Goal: Task Accomplishment & Management: Manage account settings

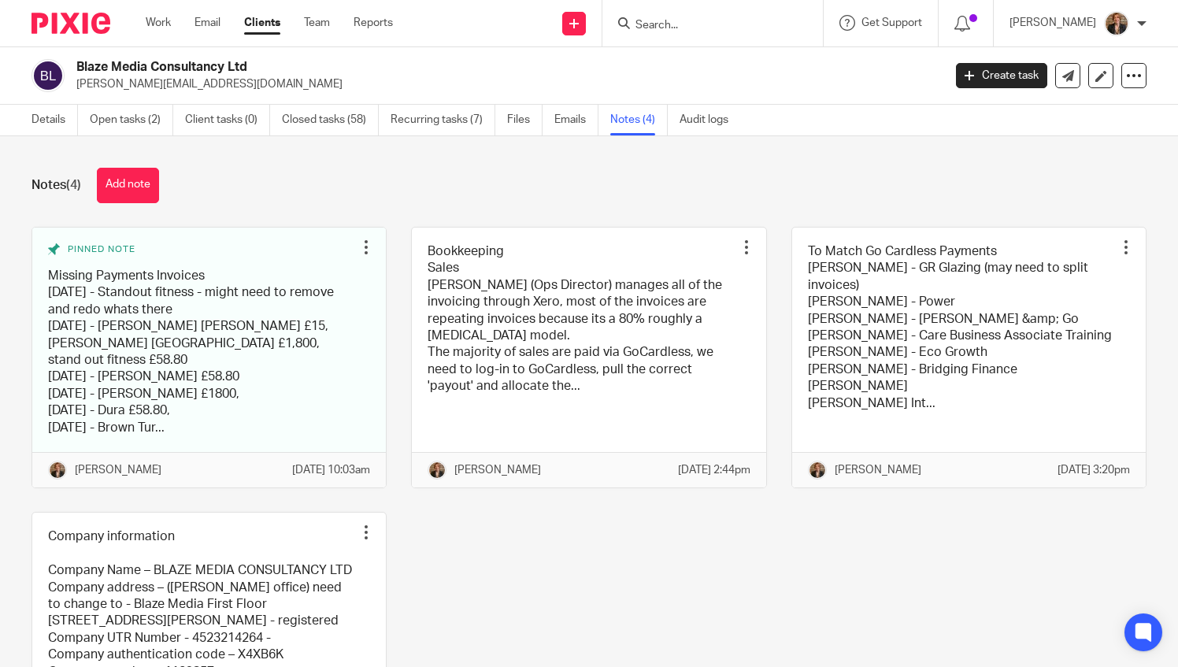
click at [697, 25] on input "Search" at bounding box center [705, 26] width 142 height 14
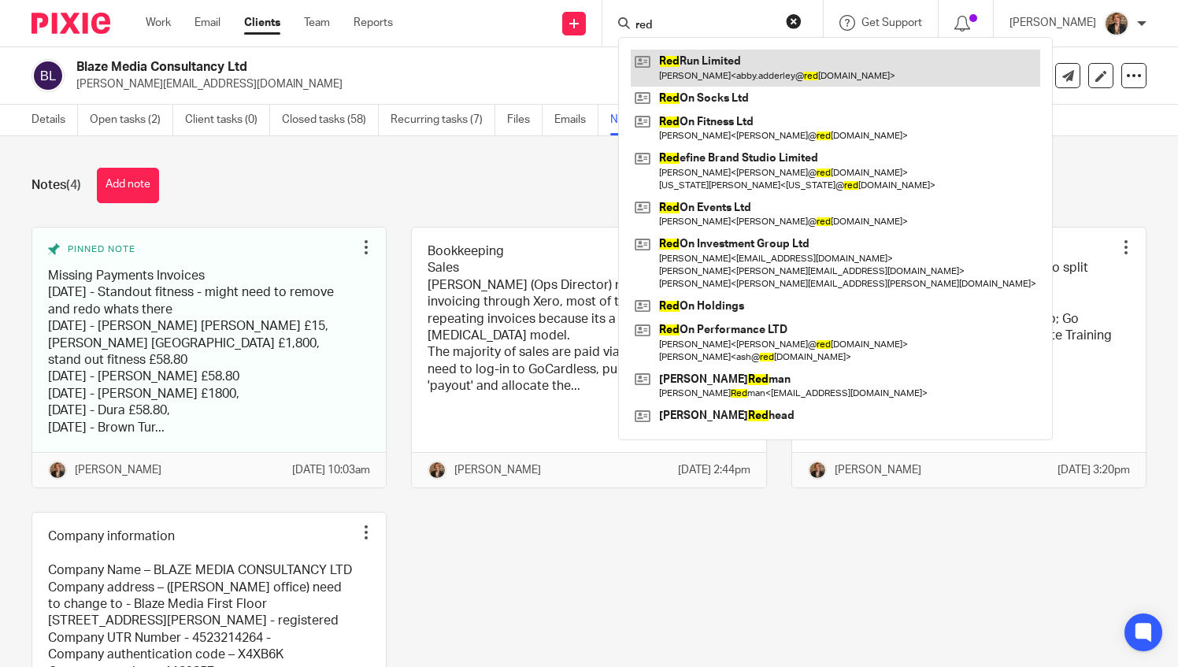
type input "red"
click at [727, 56] on link at bounding box center [836, 68] width 410 height 36
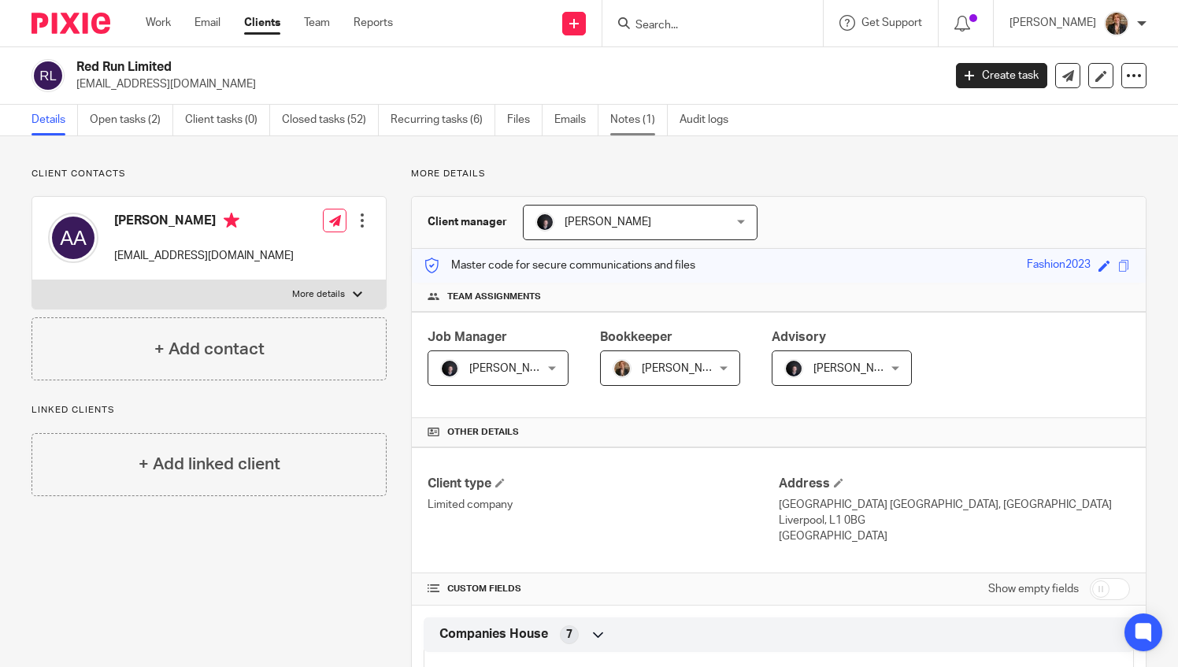
click at [633, 134] on link "Notes (1)" at bounding box center [638, 120] width 57 height 31
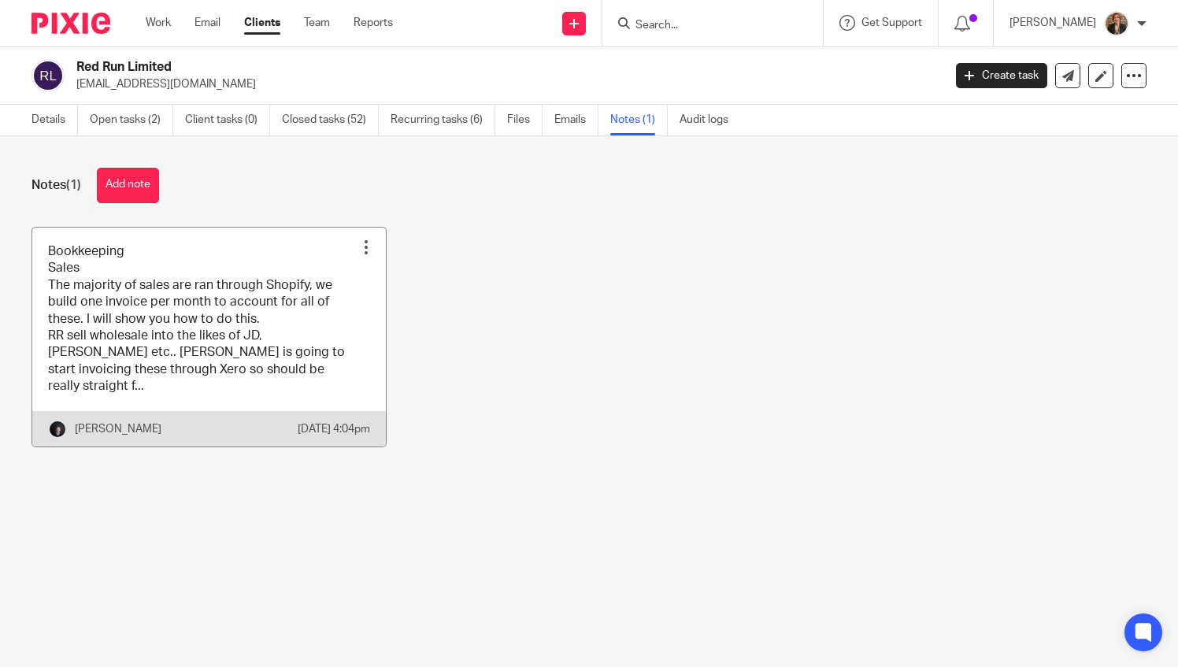
click at [108, 321] on link at bounding box center [209, 337] width 354 height 219
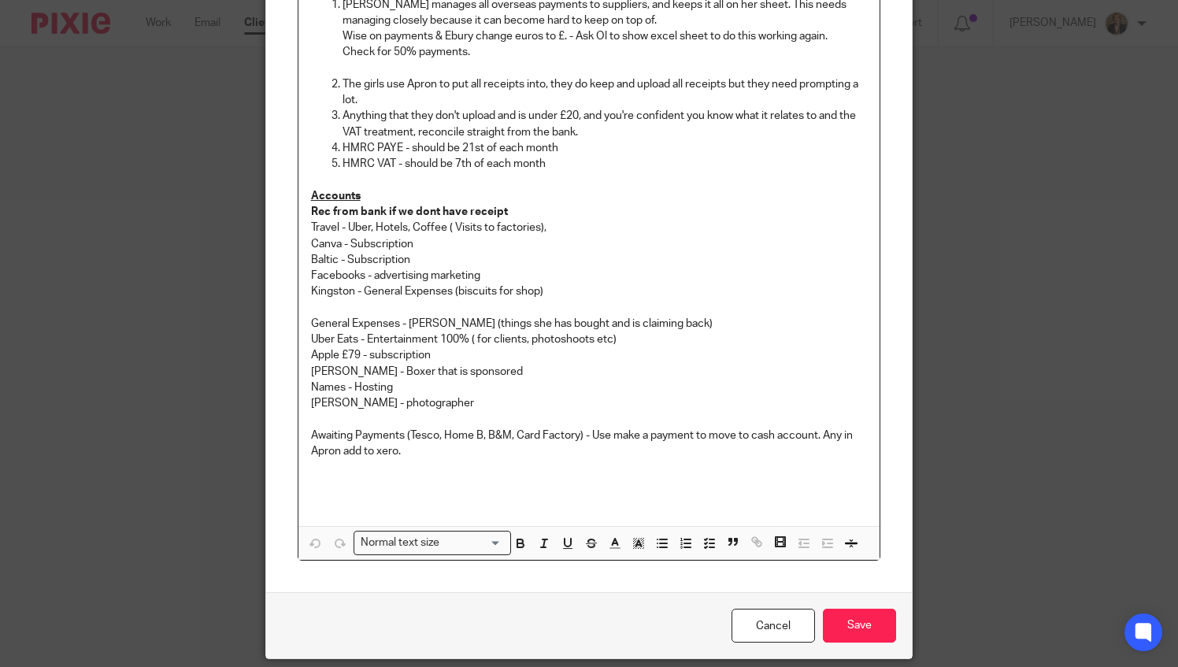
scroll to position [187, 0]
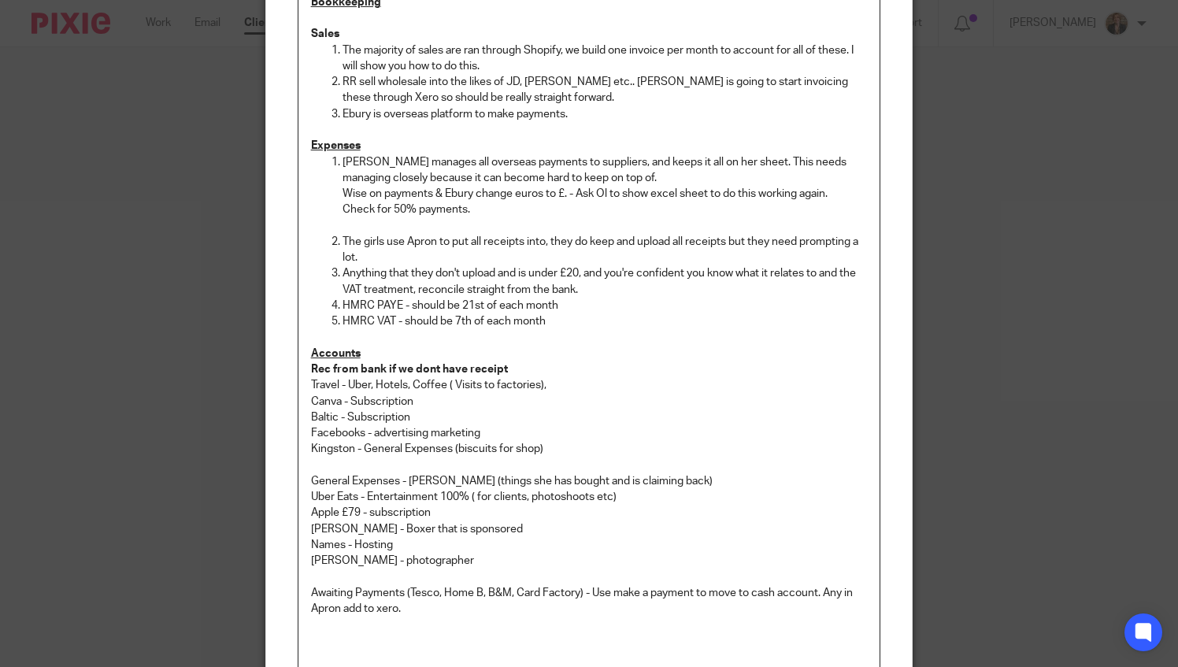
click at [629, 325] on p "HMRC VAT - should be 7th of each month" at bounding box center [605, 321] width 525 height 16
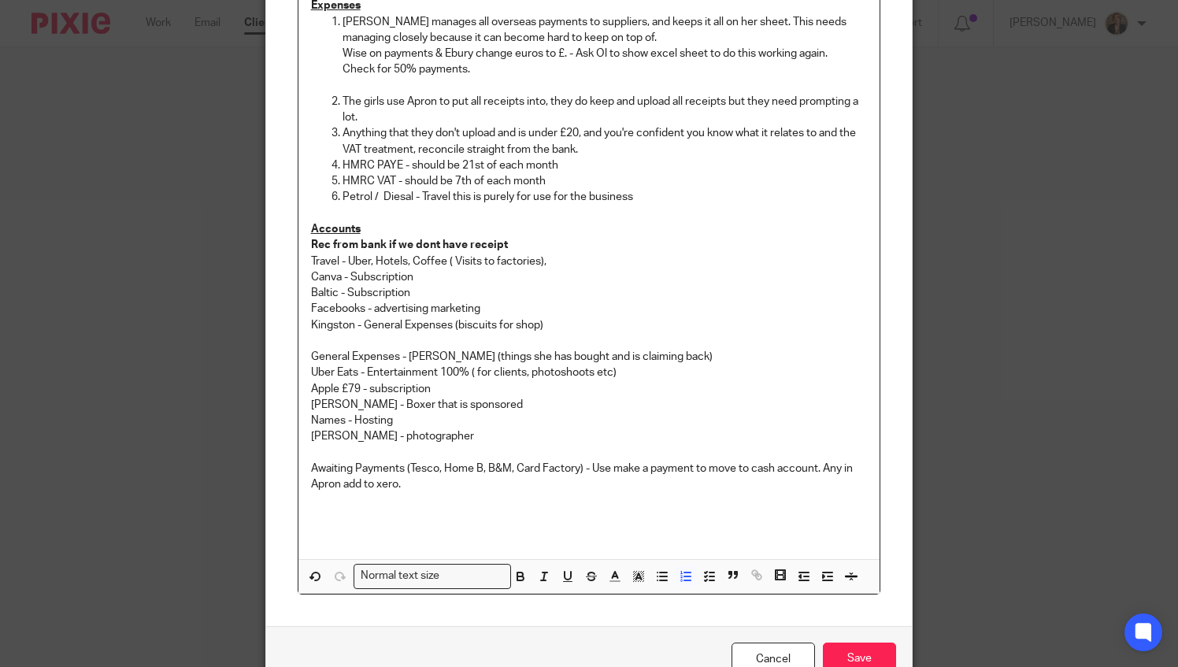
scroll to position [413, 0]
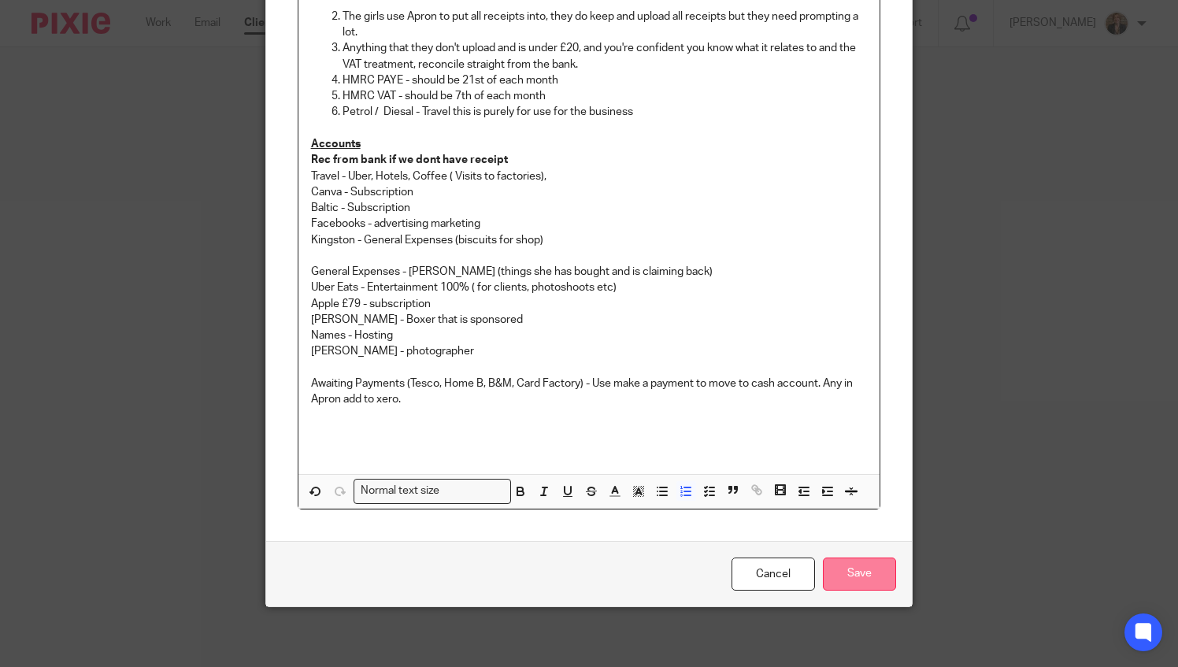
click at [827, 562] on input "Save" at bounding box center [859, 575] width 73 height 34
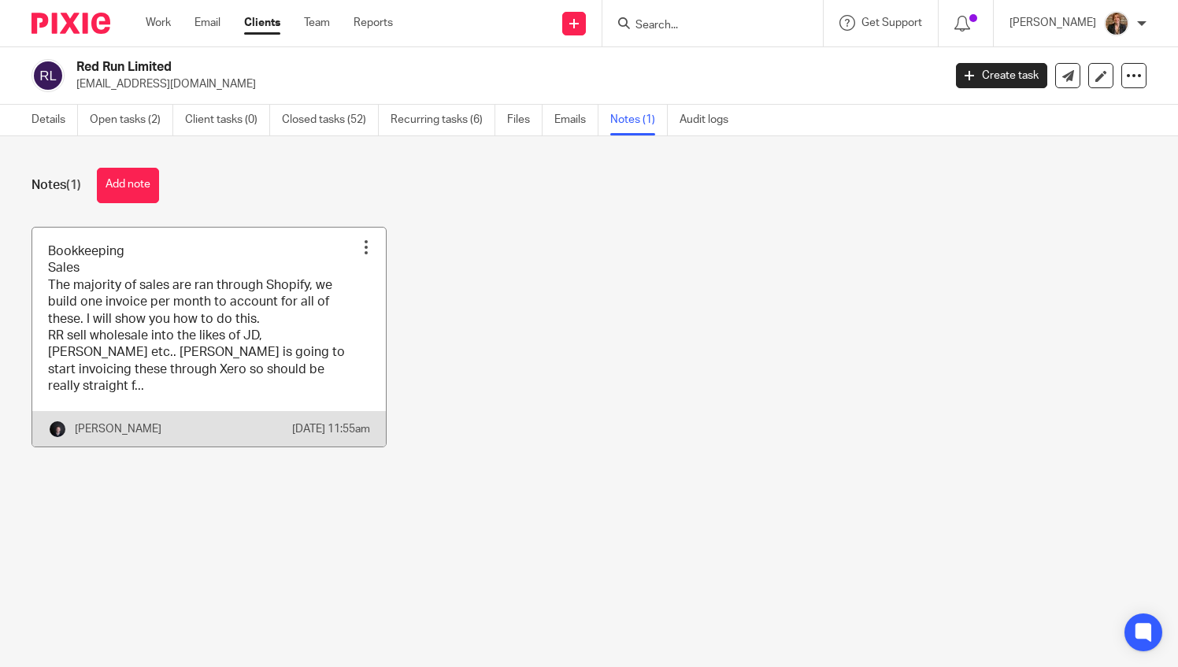
click at [170, 353] on link at bounding box center [209, 337] width 354 height 219
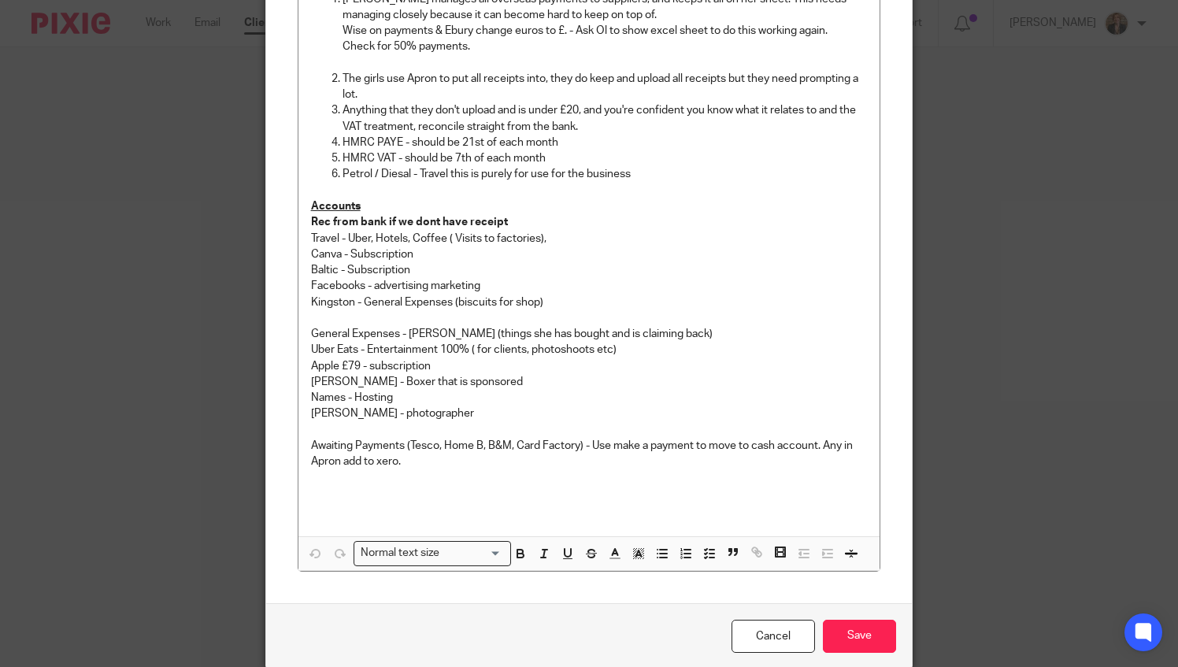
scroll to position [413, 0]
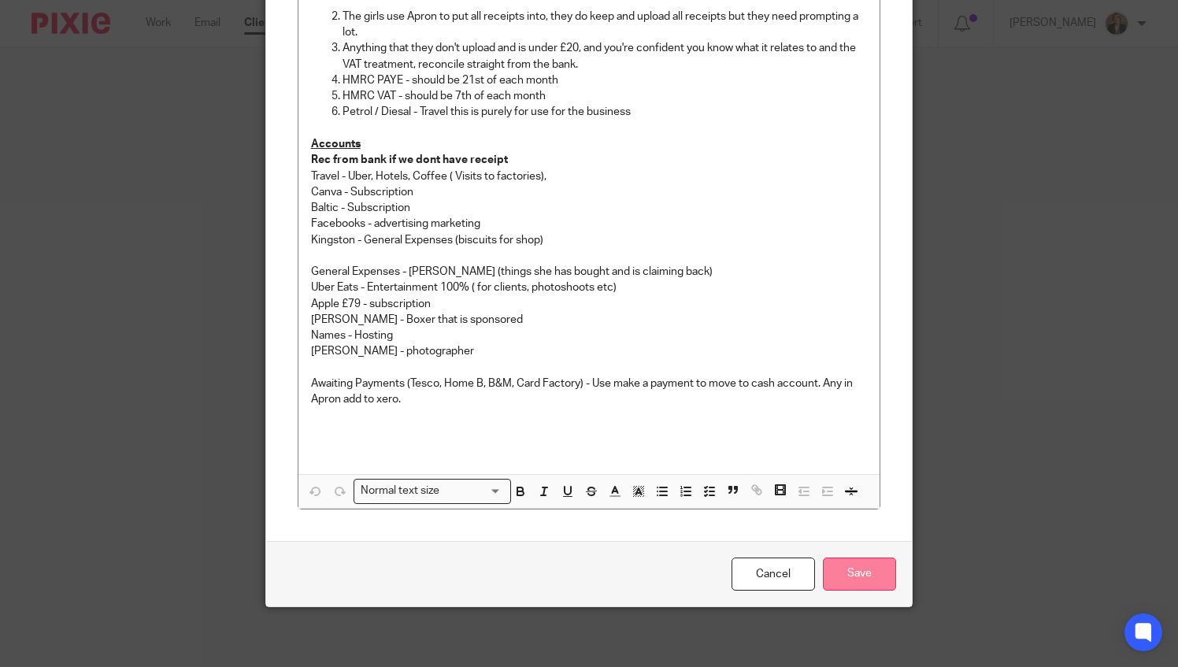
drag, startPoint x: 868, startPoint y: 570, endPoint x: 885, endPoint y: 581, distance: 19.9
click at [868, 570] on input "Save" at bounding box center [859, 575] width 73 height 34
